Goal: Task Accomplishment & Management: Complete application form

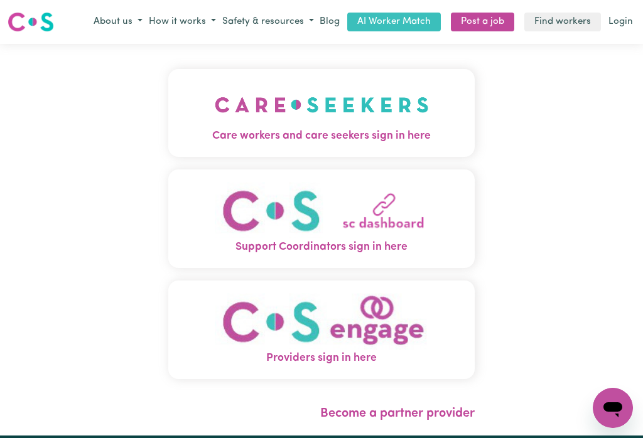
click at [310, 108] on img "Care workers and care seekers sign in here" at bounding box center [322, 105] width 214 height 46
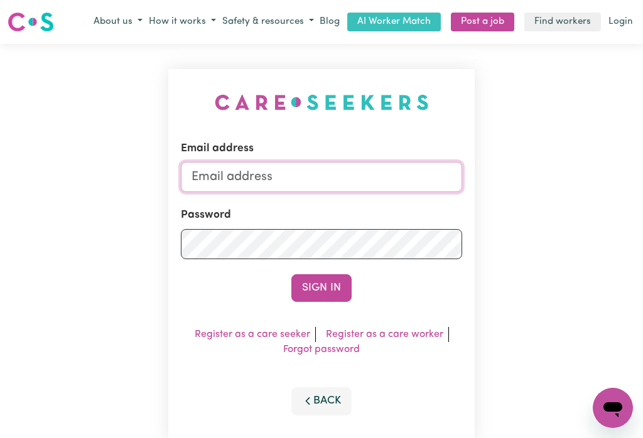
click at [248, 169] on input "Email address" at bounding box center [321, 177] width 281 height 30
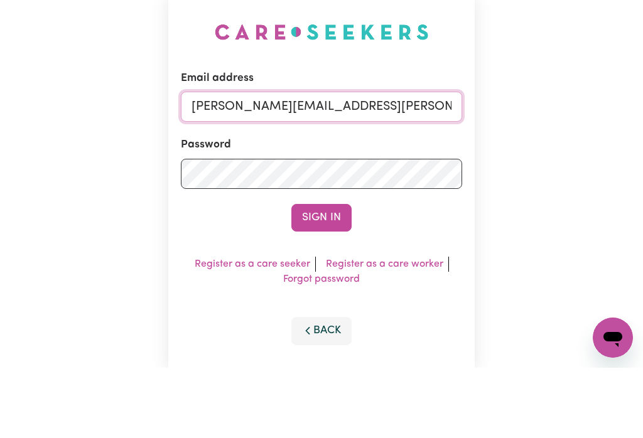
type input "[PERSON_NAME][EMAIL_ADDRESS][PERSON_NAME][DOMAIN_NAME]"
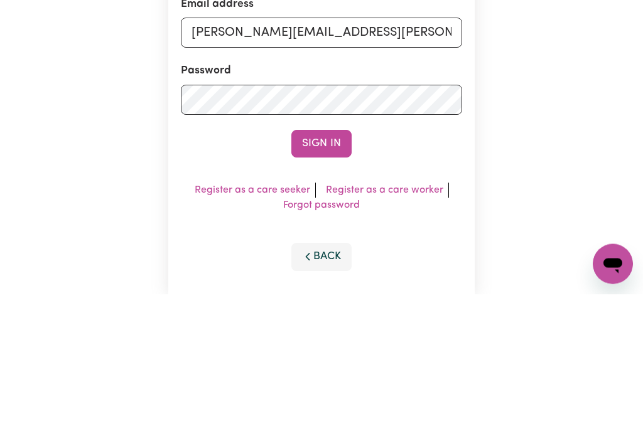
click at [325, 274] on button "Sign In" at bounding box center [321, 288] width 60 height 28
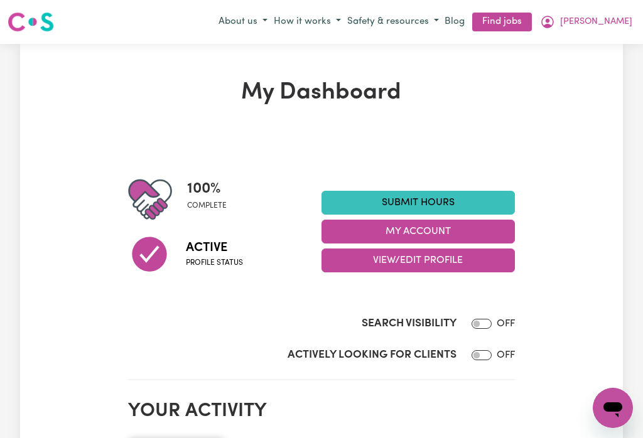
click at [370, 230] on button "My Account" at bounding box center [417, 232] width 193 height 24
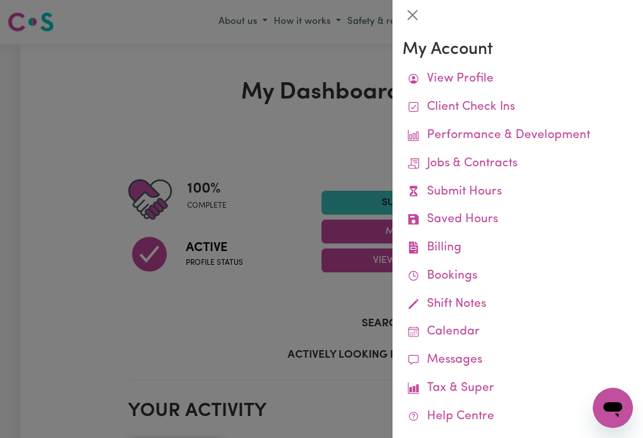
click at [0, 0] on link "Remittances" at bounding box center [0, 0] width 0 height 0
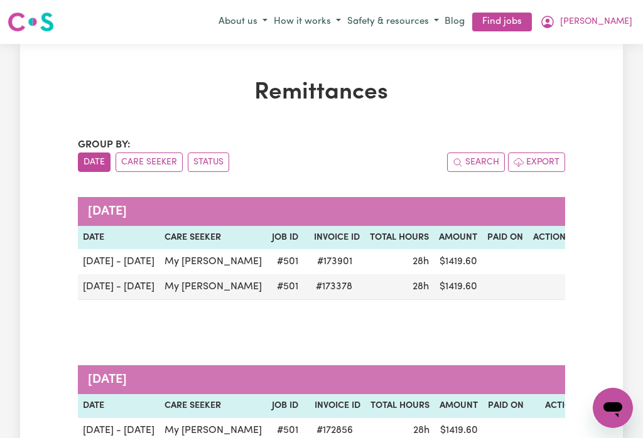
click at [624, 18] on span "[PERSON_NAME]" at bounding box center [596, 22] width 72 height 14
click at [575, 66] on link "My Dashboard" at bounding box center [585, 70] width 99 height 24
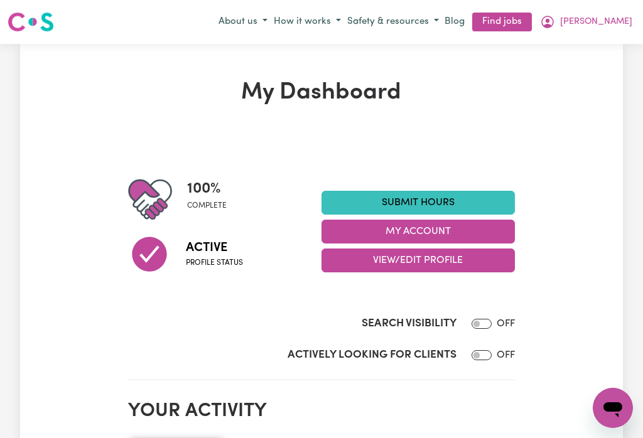
click at [400, 194] on link "Submit Hours" at bounding box center [417, 203] width 193 height 24
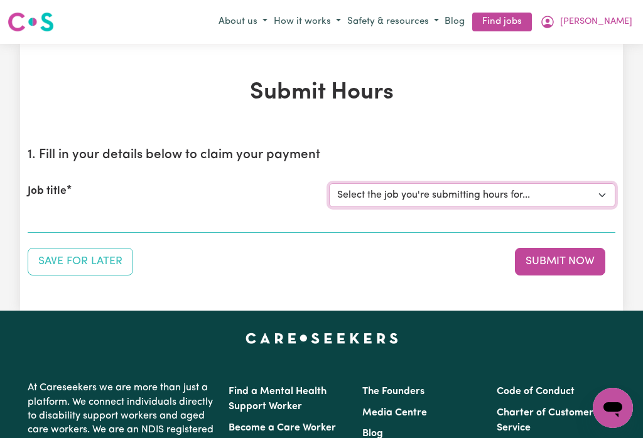
click at [463, 195] on select "Select the job you're submitting hours for... [My [PERSON_NAME]] [DEMOGRAPHIC_D…" at bounding box center [472, 195] width 286 height 24
select select "501"
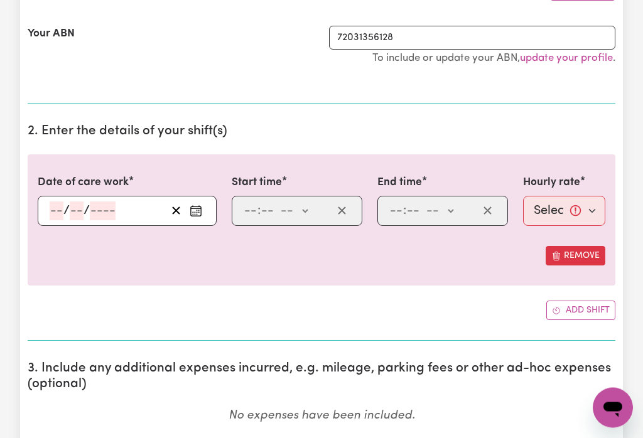
click at [197, 212] on circle "Enter the date of care work" at bounding box center [197, 212] width 1 height 1
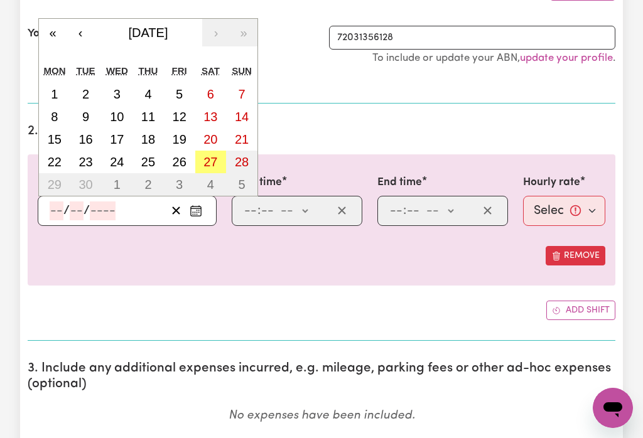
click at [243, 141] on abbr "21" at bounding box center [242, 139] width 14 height 14
type input "[DATE]"
type input "21"
type input "9"
type input "2025"
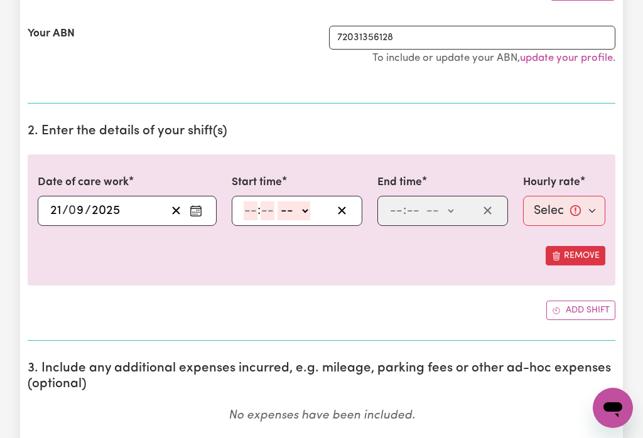
click at [252, 217] on input "number" at bounding box center [251, 211] width 14 height 19
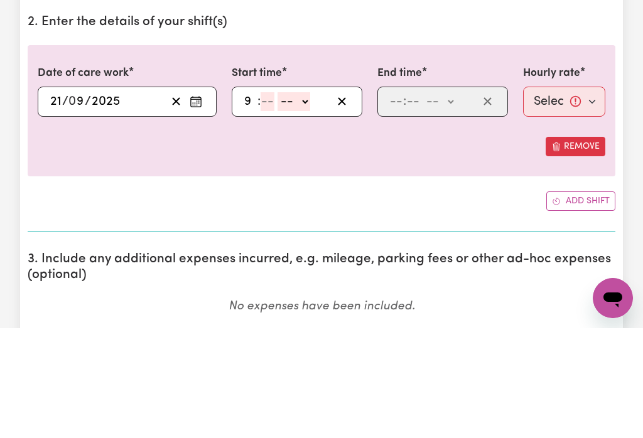
type input "9"
type input "0"
click at [304, 202] on select "-- am pm" at bounding box center [292, 211] width 33 height 19
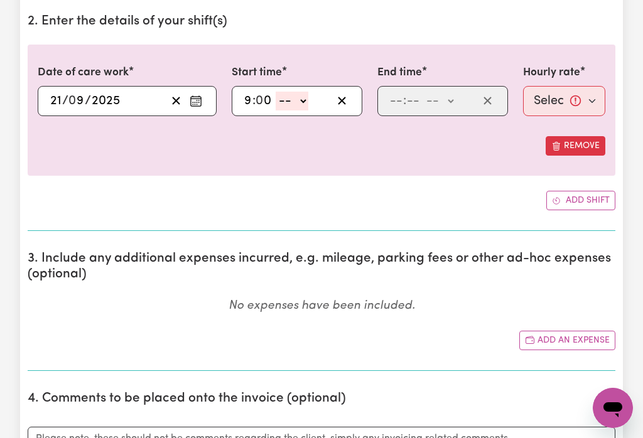
select select "am"
type input "09:00"
click at [396, 96] on input "number" at bounding box center [396, 101] width 14 height 19
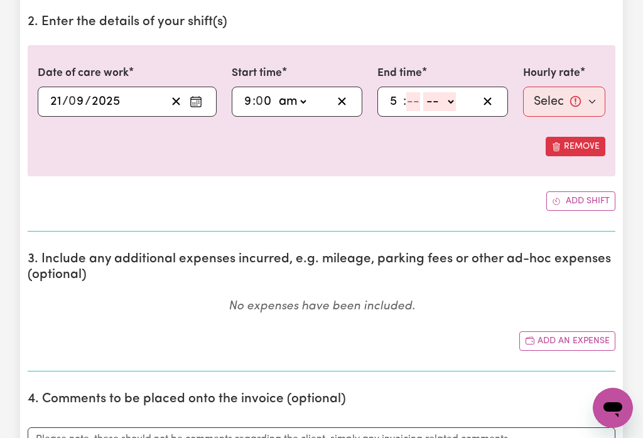
type input "5"
type input "0"
click at [446, 100] on select "-- am pm" at bounding box center [437, 101] width 33 height 19
select select "pm"
type input "17:00"
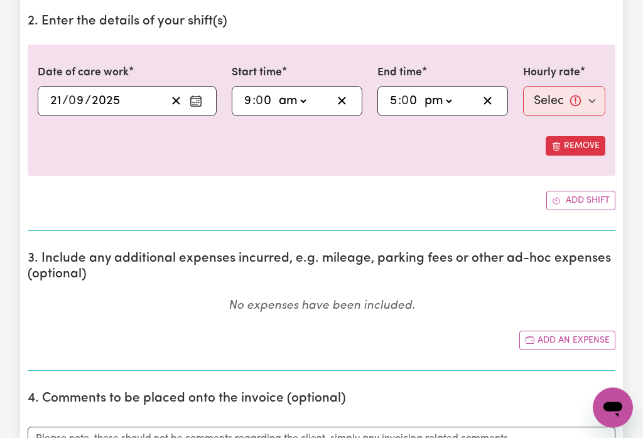
scroll to position [371, 0]
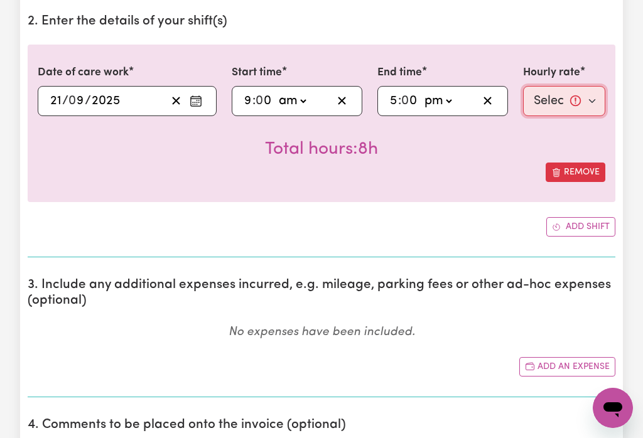
click at [546, 90] on select "Select rate... $50.00 (Weekday) $70.00 ([DATE])" at bounding box center [564, 101] width 82 height 30
select select "70-[DATE]"
click at [581, 223] on button "Add shift" at bounding box center [580, 226] width 69 height 19
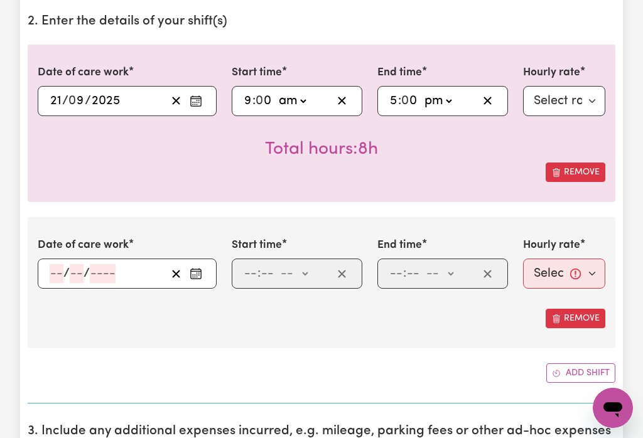
click at [193, 274] on icon "Enter the date of care work" at bounding box center [196, 273] width 13 height 13
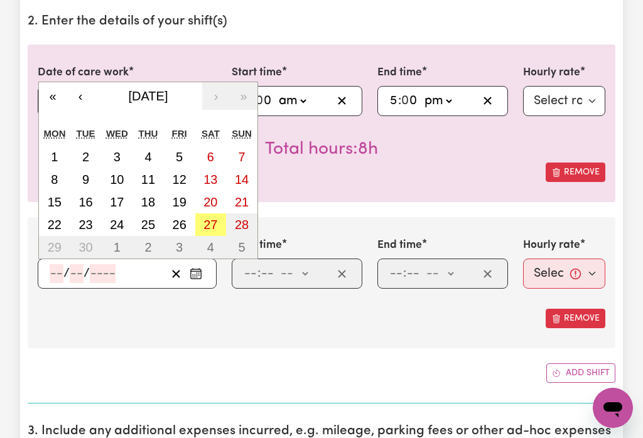
click at [54, 229] on abbr "22" at bounding box center [55, 225] width 14 height 14
type input "[DATE]"
type input "22"
type input "9"
type input "2025"
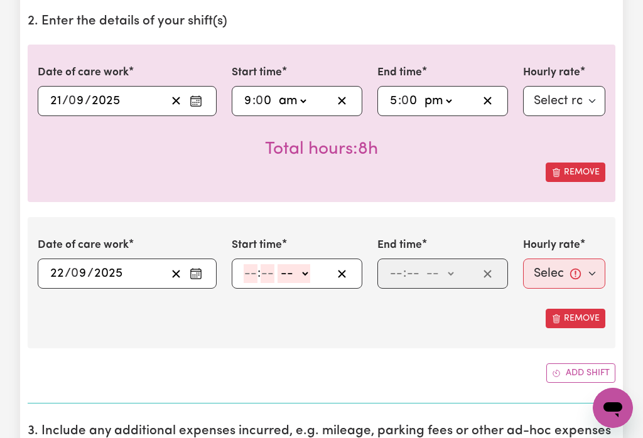
click at [249, 271] on input "number" at bounding box center [251, 273] width 14 height 19
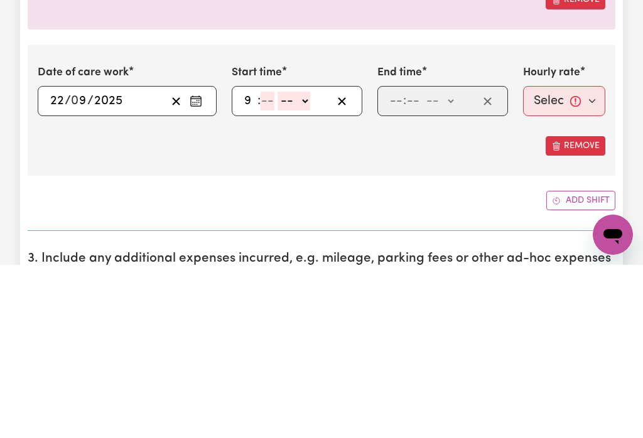
type input "9"
type input "0"
click at [304, 265] on select "-- am pm" at bounding box center [292, 274] width 33 height 19
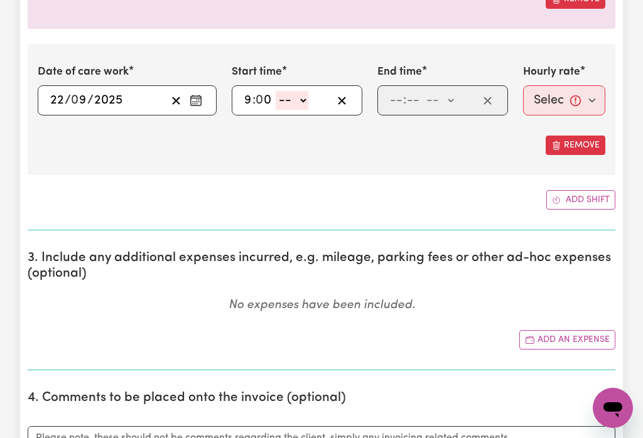
select select "am"
type input "09:00"
click at [401, 96] on input "number" at bounding box center [396, 100] width 14 height 19
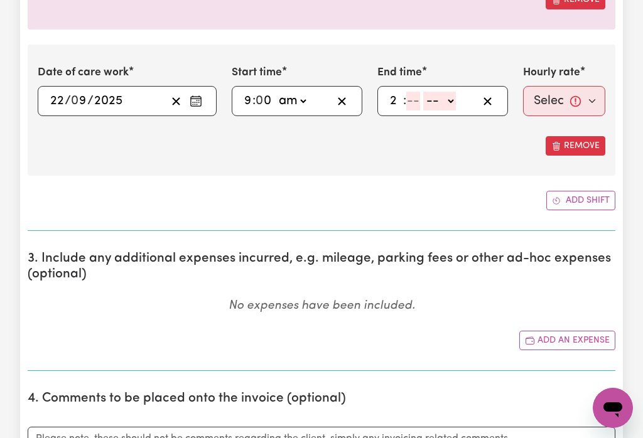
type input "2"
type input "0"
click at [441, 99] on select "-- am pm" at bounding box center [437, 101] width 33 height 19
select select "pm"
type input "14:00"
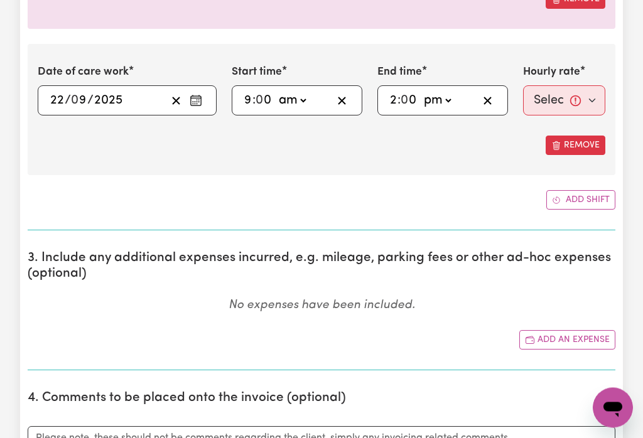
scroll to position [544, 0]
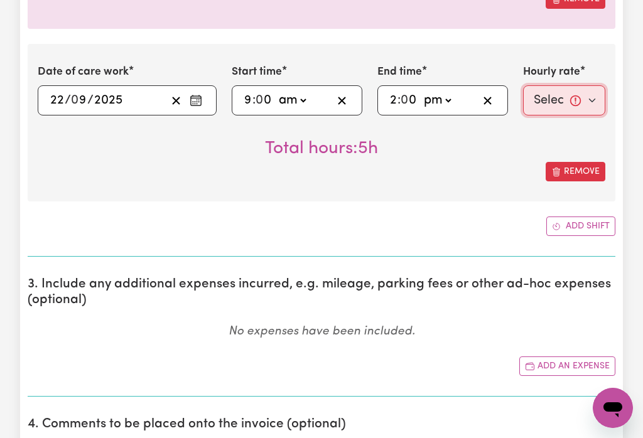
click at [559, 95] on select "Select rate... $50.00 (Weekday) $70.00 ([DATE])" at bounding box center [564, 100] width 82 height 30
select select "50-Weekday"
click at [582, 227] on button "Add shift" at bounding box center [580, 226] width 69 height 19
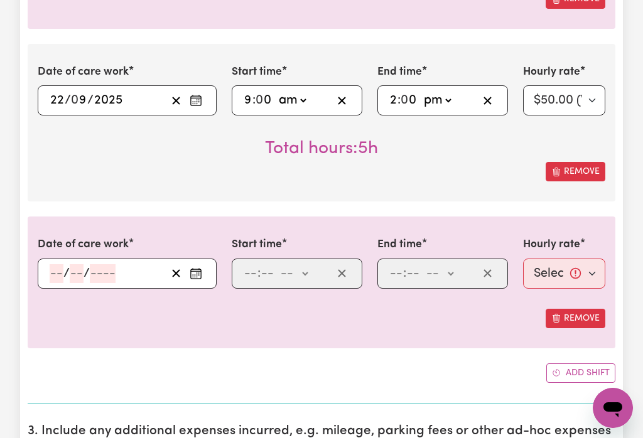
click at [194, 273] on icon "Enter the date of care work" at bounding box center [196, 273] width 13 height 13
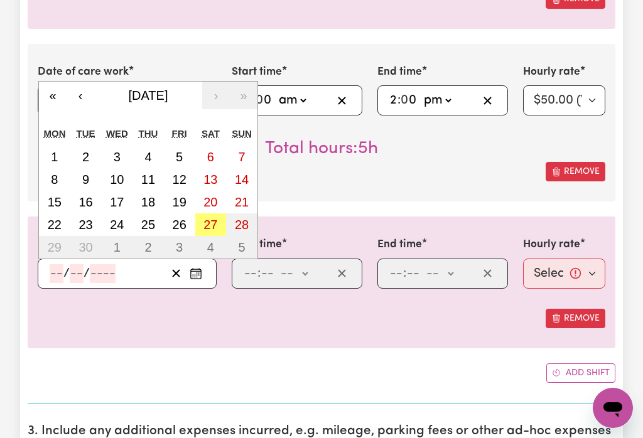
click at [89, 226] on abbr "23" at bounding box center [85, 225] width 14 height 14
type input "[DATE]"
type input "23"
type input "9"
type input "2025"
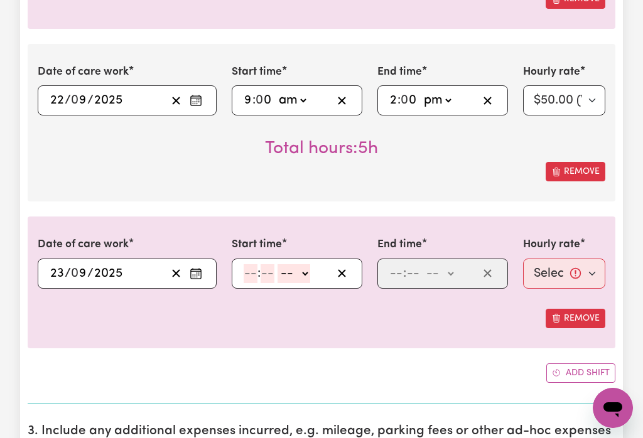
click at [248, 270] on input "number" at bounding box center [251, 273] width 14 height 19
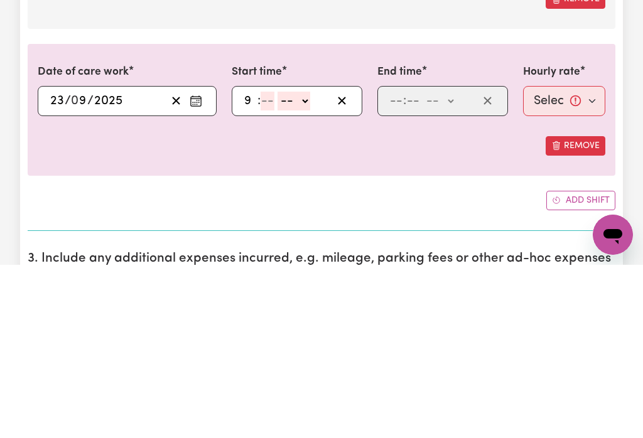
type input "9"
type input "0"
click at [305, 265] on select "-- am pm" at bounding box center [292, 274] width 33 height 19
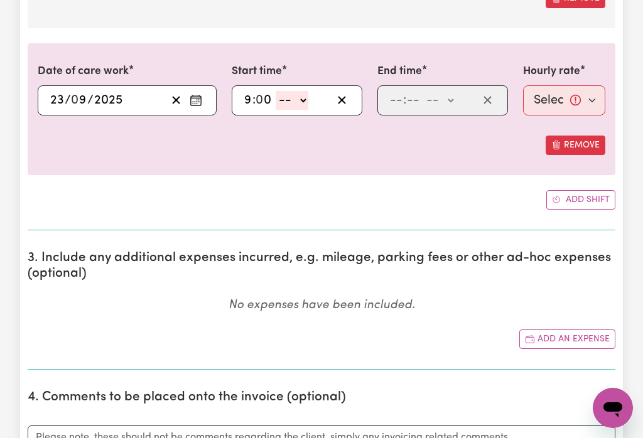
select select "am"
type input "09:00"
click at [396, 100] on input "number" at bounding box center [396, 100] width 14 height 19
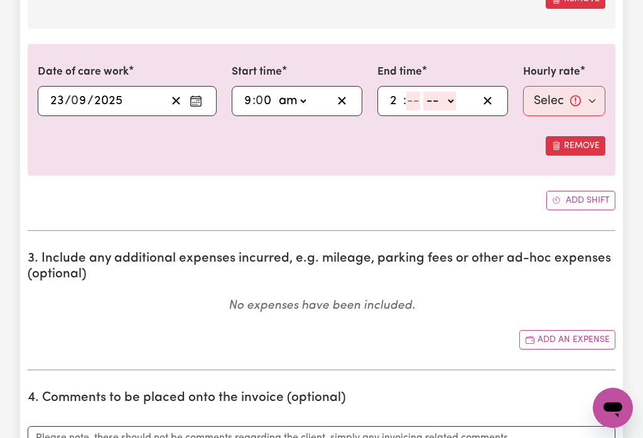
type input "2"
type input "0"
click at [451, 102] on select "-- am pm" at bounding box center [437, 101] width 33 height 19
select select "pm"
type input "14:00"
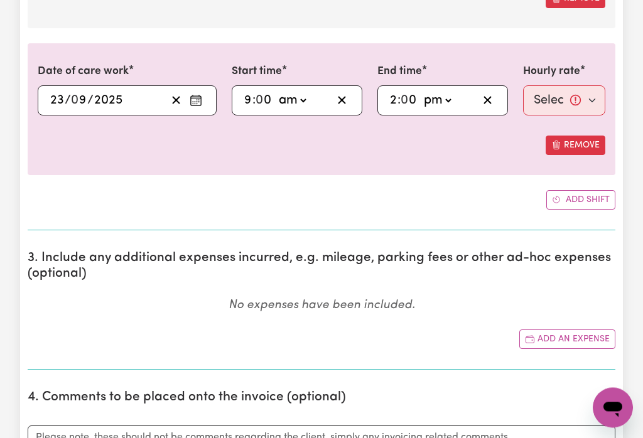
scroll to position [718, 0]
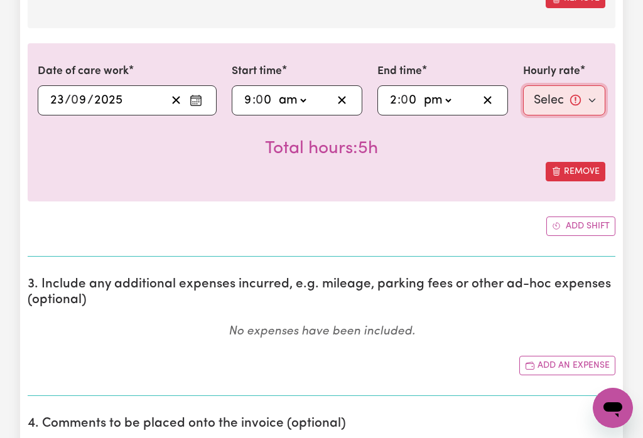
click at [549, 99] on select "Select rate... $50.00 (Weekday) $70.00 ([DATE])" at bounding box center [564, 100] width 82 height 30
select select "50-Weekday"
click at [587, 224] on button "Add shift" at bounding box center [580, 226] width 69 height 19
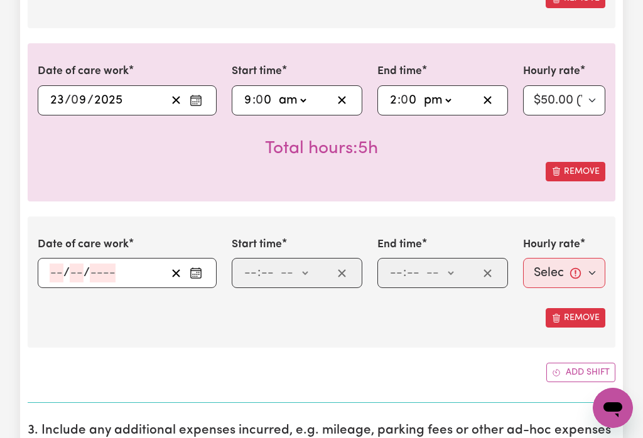
click at [197, 274] on icon "Enter the date of care work" at bounding box center [196, 273] width 13 height 13
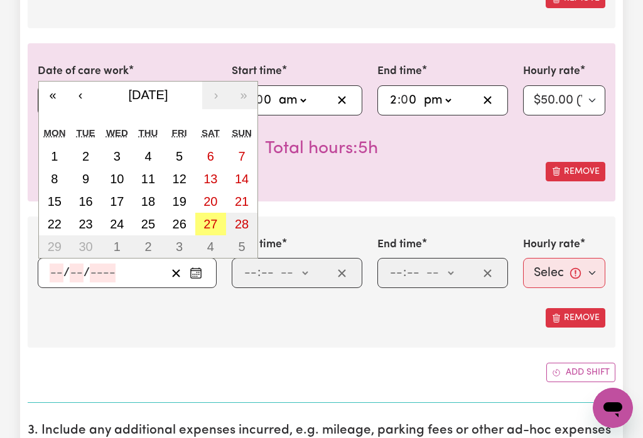
click at [149, 225] on abbr "25" at bounding box center [148, 224] width 14 height 14
type input "[DATE]"
type input "25"
type input "9"
type input "2025"
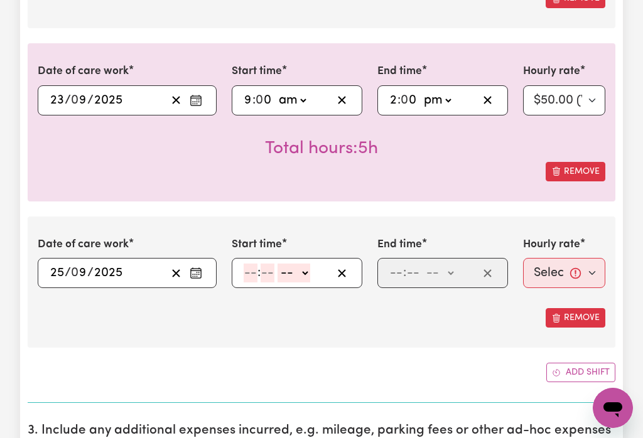
click at [284, 264] on select "-- am pm" at bounding box center [294, 273] width 33 height 19
click at [254, 268] on input "number" at bounding box center [251, 273] width 14 height 19
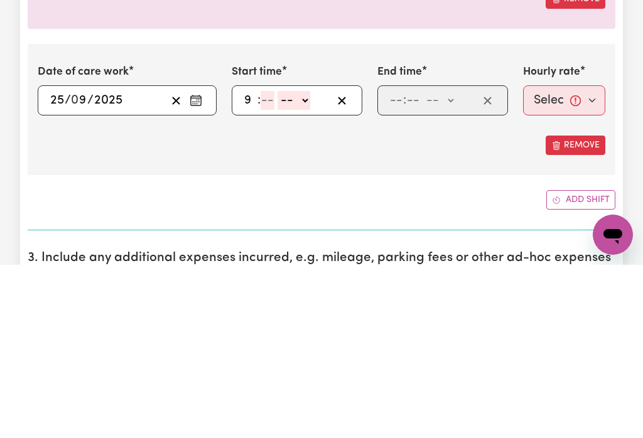
type input "9"
type input "0"
click at [294, 264] on select "-- am pm" at bounding box center [292, 273] width 33 height 19
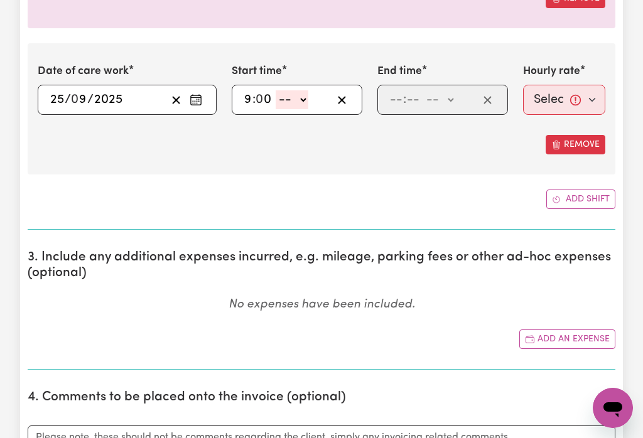
select select "am"
type input "09:00"
click at [397, 94] on input "number" at bounding box center [396, 99] width 14 height 19
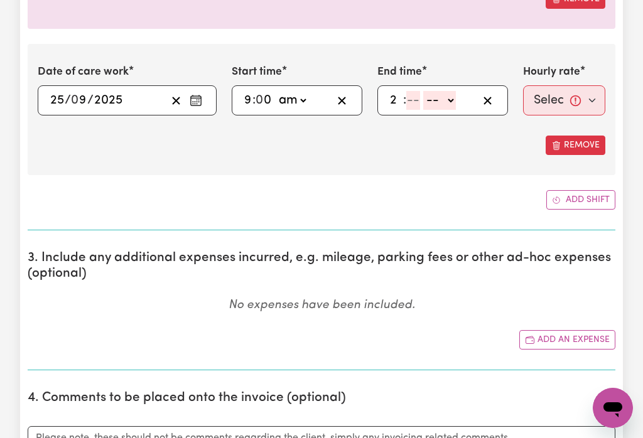
type input "2"
type input "0"
click at [448, 101] on select "-- am pm" at bounding box center [437, 100] width 33 height 19
select select "pm"
type input "14:00"
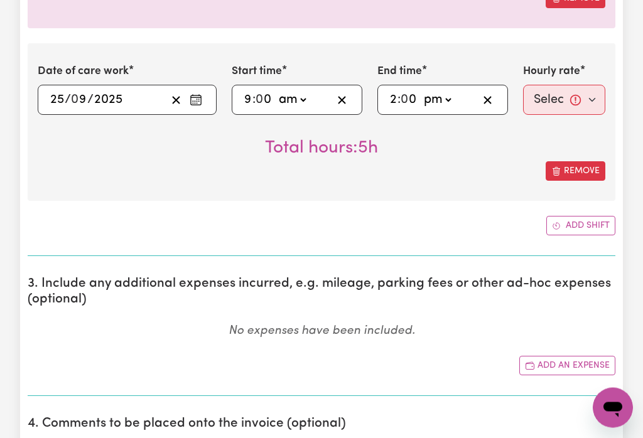
scroll to position [891, 0]
click at [552, 94] on select "Select rate... $50.00 (Weekday) $70.00 ([DATE])" at bounding box center [564, 100] width 82 height 30
select select "50-Weekday"
click at [580, 225] on button "Add shift" at bounding box center [580, 225] width 69 height 19
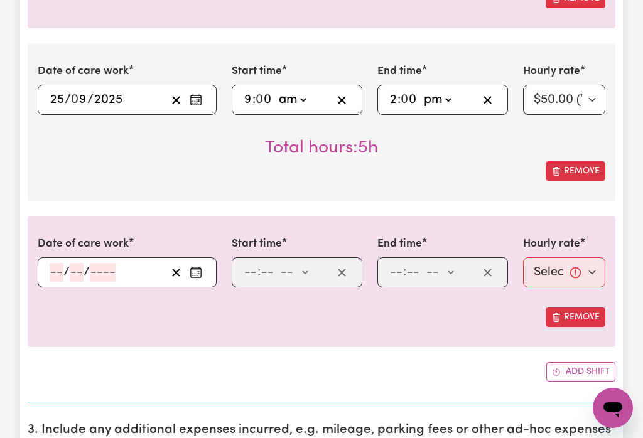
click at [197, 275] on circle "Enter the date of care work" at bounding box center [197, 274] width 1 height 1
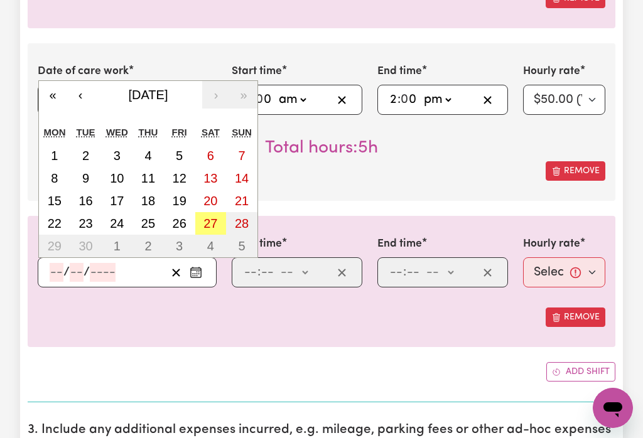
click at [177, 222] on abbr "26" at bounding box center [180, 224] width 14 height 14
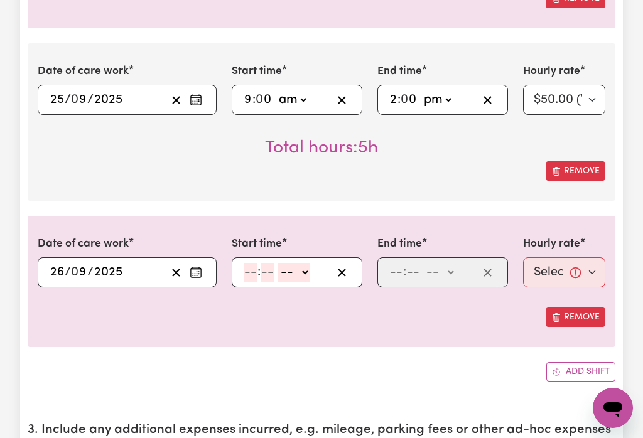
type input "[DATE]"
type input "26"
type input "9"
type input "2025"
click at [247, 269] on input "number" at bounding box center [251, 272] width 14 height 19
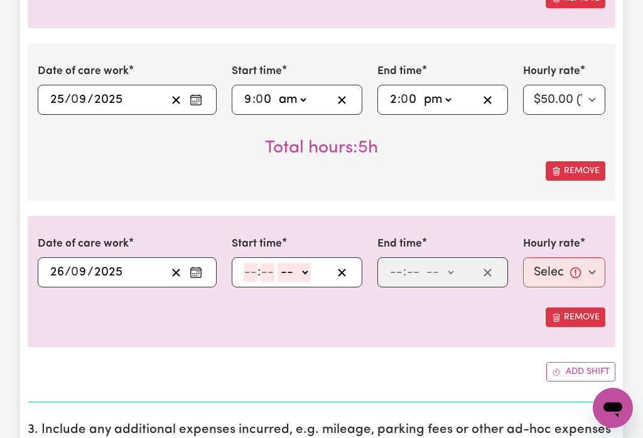
scroll to position [890, 0]
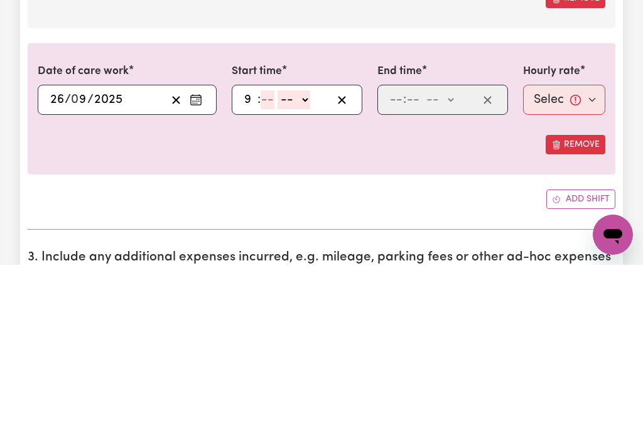
type input "9"
type input "0"
click at [298, 264] on select "-- am pm" at bounding box center [292, 273] width 33 height 19
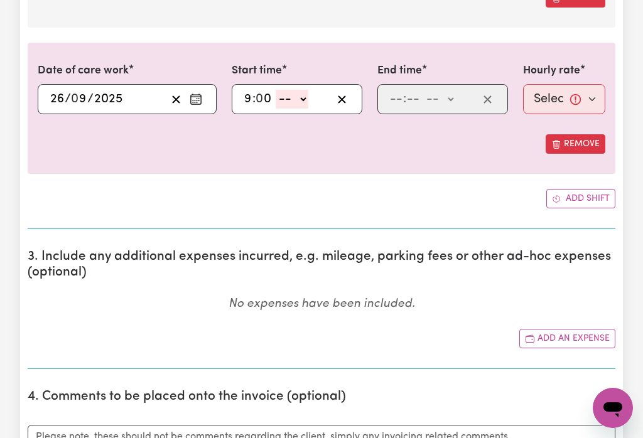
select select "am"
type input "09:00"
click at [396, 96] on input "number" at bounding box center [396, 99] width 14 height 19
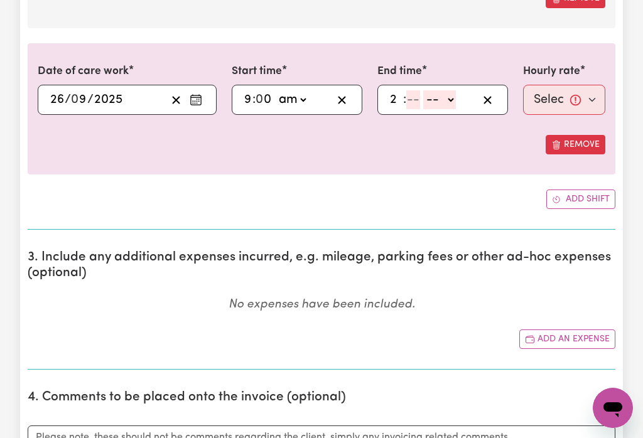
type input "2"
type input "0"
click at [443, 95] on select "-- am pm" at bounding box center [437, 99] width 33 height 19
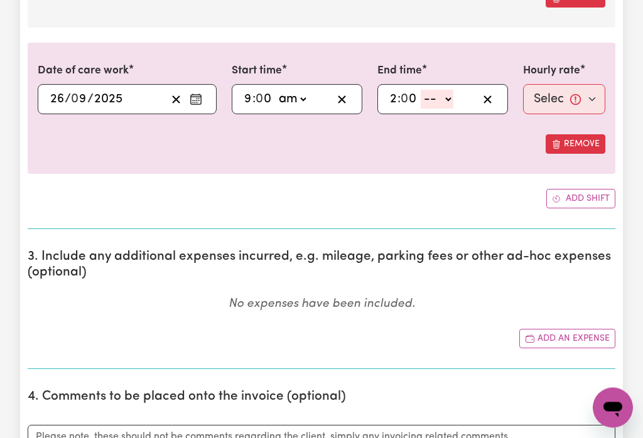
select select "pm"
type input "14:00"
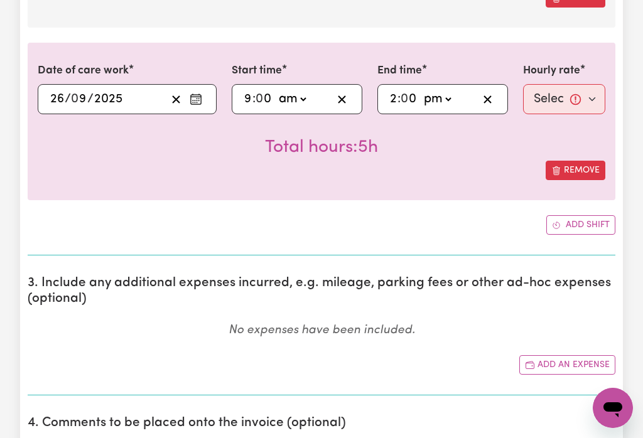
click at [547, 93] on select "Select rate... $50.00 (Weekday) $70.00 ([DATE])" at bounding box center [564, 99] width 82 height 30
select select "50-Weekday"
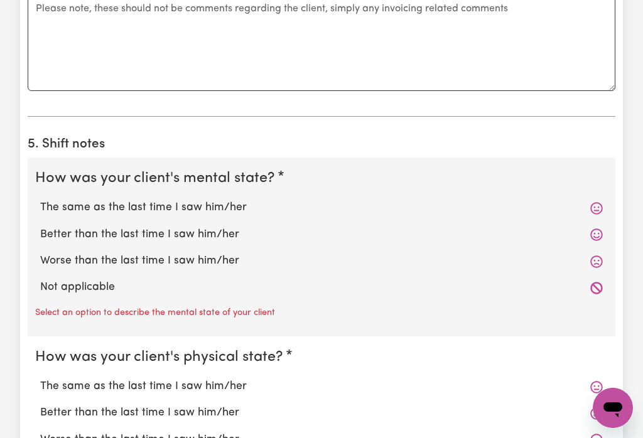
scroll to position [1525, 0]
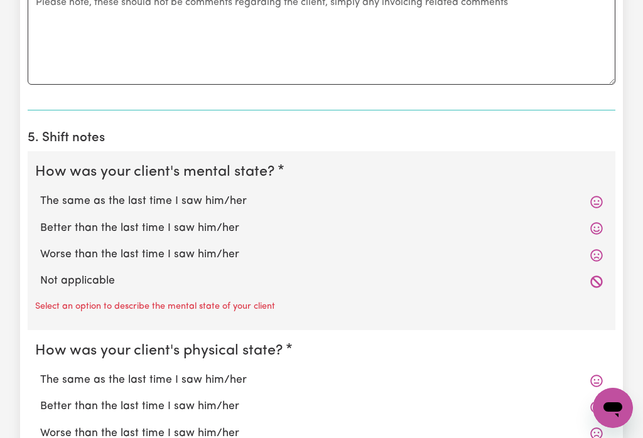
click at [205, 201] on label "The same as the last time I saw him/her" at bounding box center [321, 201] width 563 height 16
click at [40, 193] on input "The same as the last time I saw him/her" at bounding box center [40, 193] width 1 height 1
radio input "true"
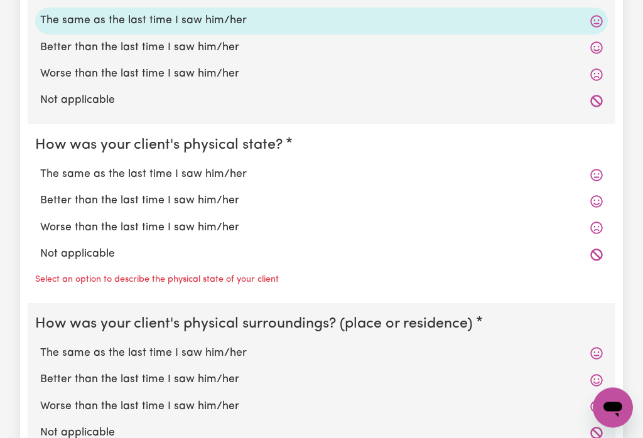
scroll to position [1714, 0]
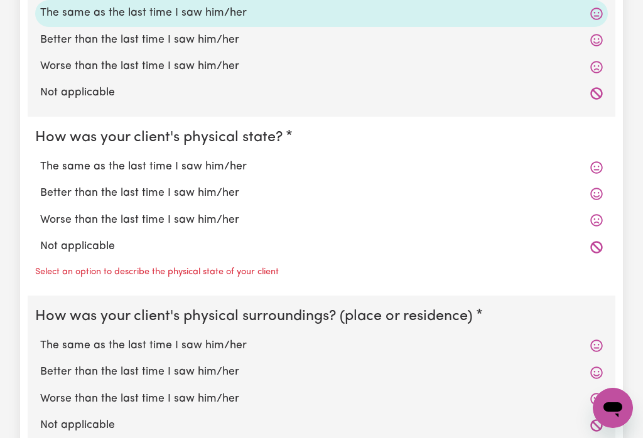
click at [198, 219] on label "Worse than the last time I saw him/her" at bounding box center [321, 220] width 563 height 16
click at [40, 212] on input "Worse than the last time I saw him/her" at bounding box center [40, 212] width 1 height 1
radio input "true"
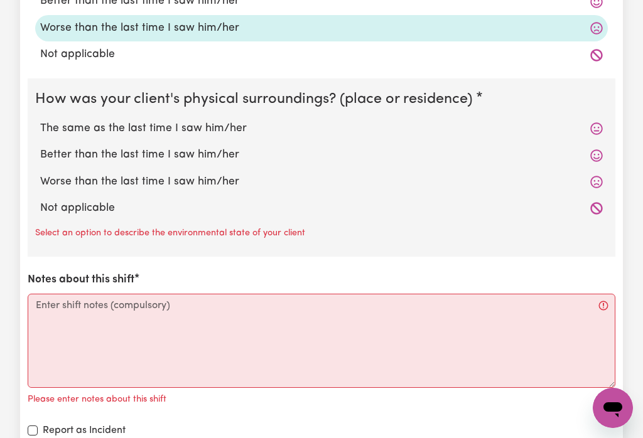
scroll to position [1916, 0]
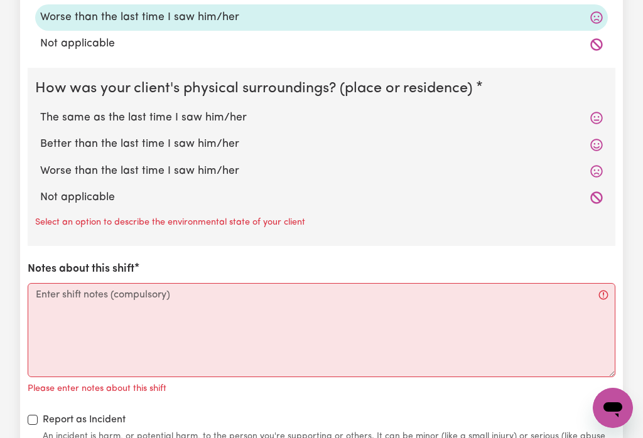
click at [225, 117] on label "The same as the last time I saw him/her" at bounding box center [321, 118] width 563 height 16
click at [40, 110] on input "The same as the last time I saw him/her" at bounding box center [40, 109] width 1 height 1
radio input "true"
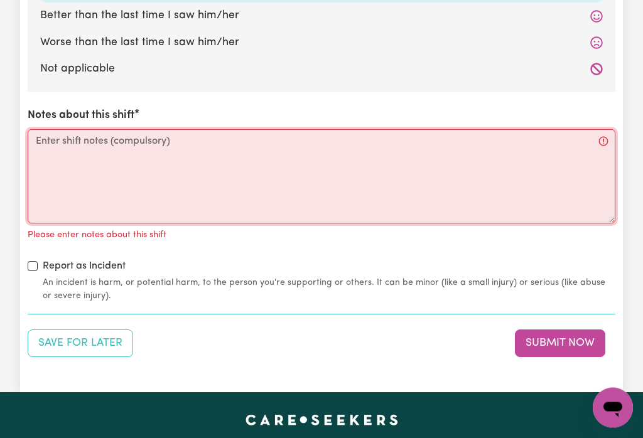
click at [321, 177] on textarea "Notes about this shift" at bounding box center [322, 177] width 588 height 94
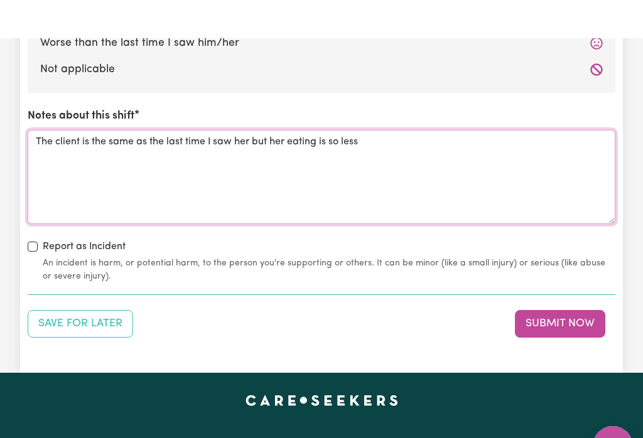
scroll to position [2107, 0]
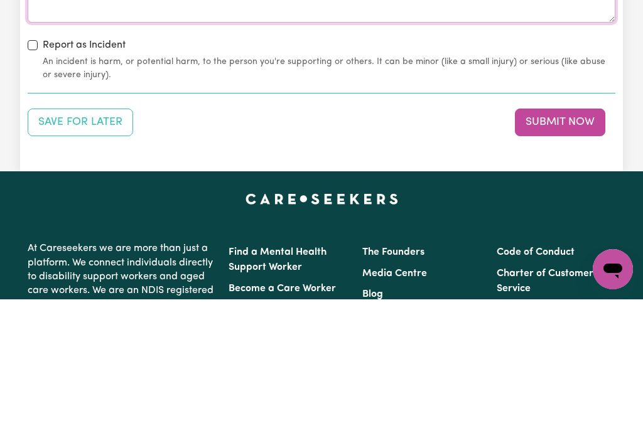
type textarea "The client is the same as the last time I saw her but her eating is so less"
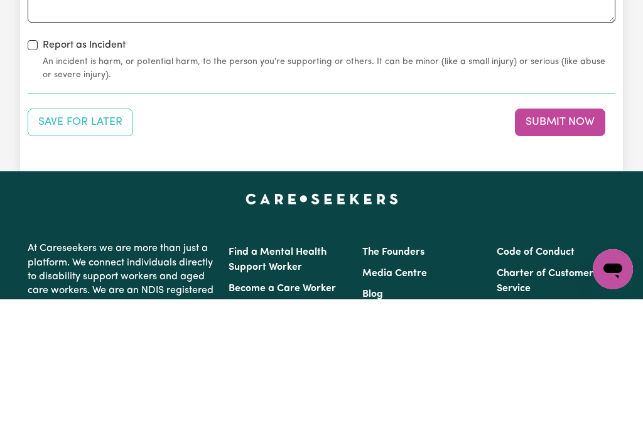
click at [558, 247] on button "Submit Now" at bounding box center [560, 261] width 90 height 28
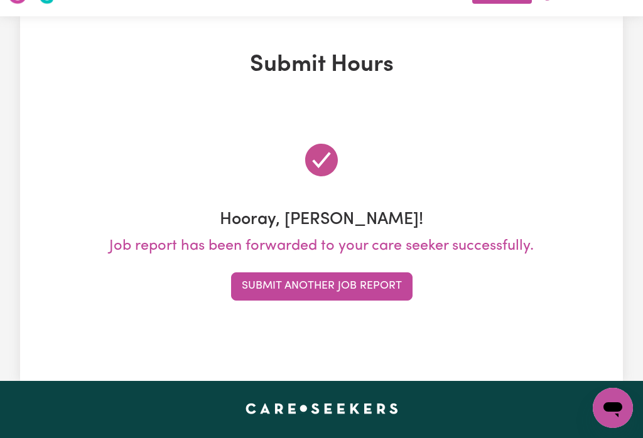
scroll to position [0, 0]
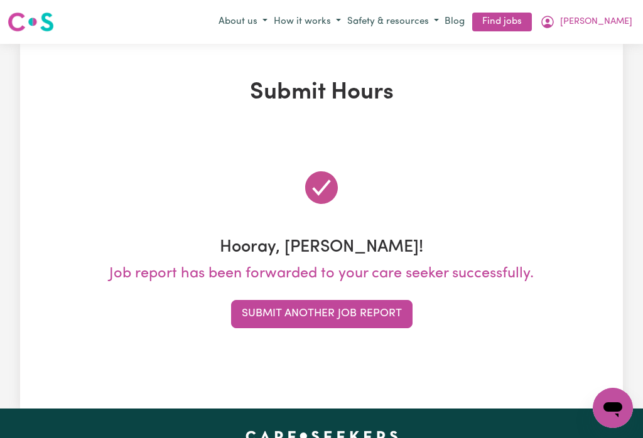
click at [624, 20] on button "[PERSON_NAME]" at bounding box center [586, 21] width 99 height 21
click at [592, 65] on link "My Dashboard" at bounding box center [585, 70] width 99 height 24
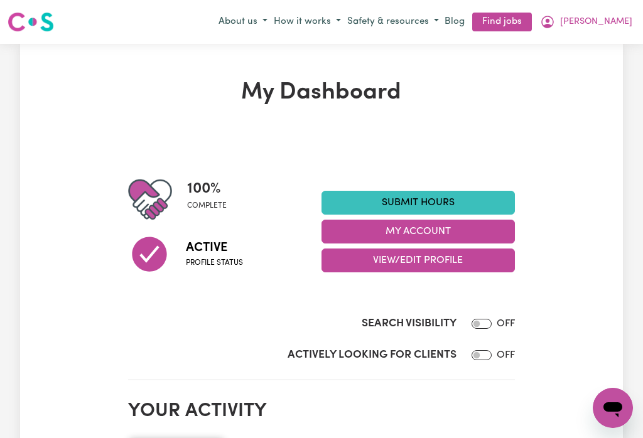
click at [443, 229] on button "My Account" at bounding box center [417, 232] width 193 height 24
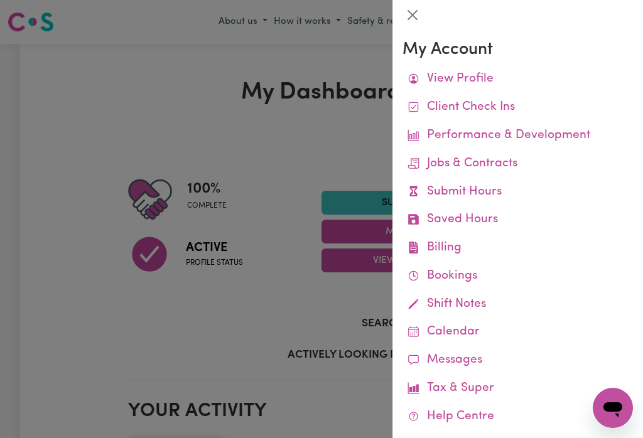
click at [0, 0] on link "Job Reports" at bounding box center [0, 0] width 0 height 0
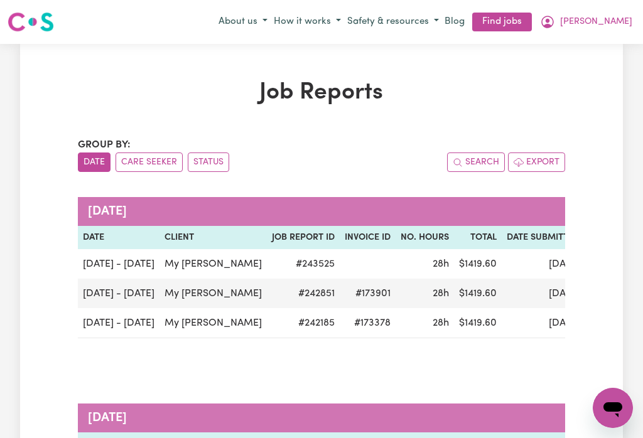
click at [613, 22] on span "[PERSON_NAME]" at bounding box center [596, 22] width 72 height 14
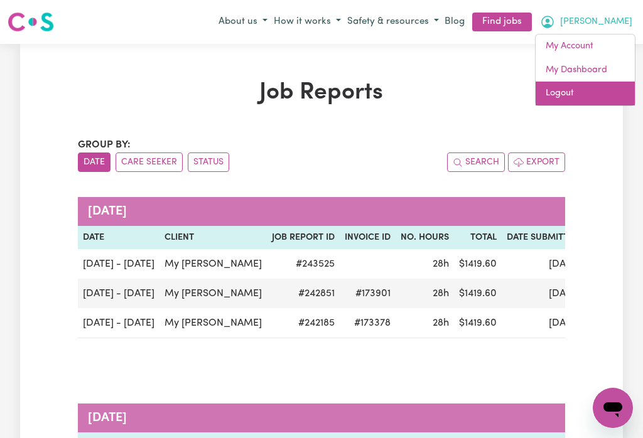
click at [568, 96] on link "Logout" at bounding box center [585, 94] width 99 height 24
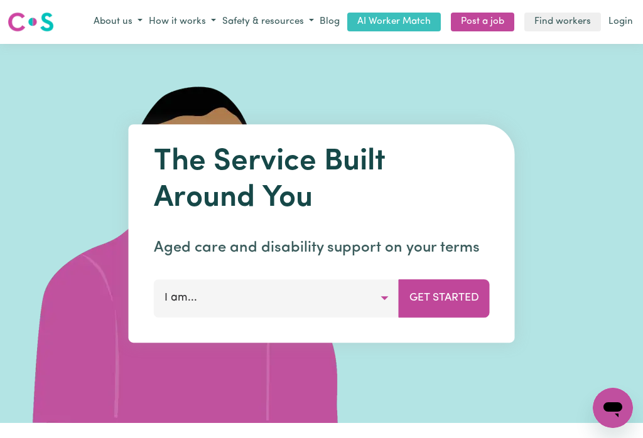
click at [622, 16] on link "Login" at bounding box center [621, 22] width 30 height 19
